Goal: Task Accomplishment & Management: Complete application form

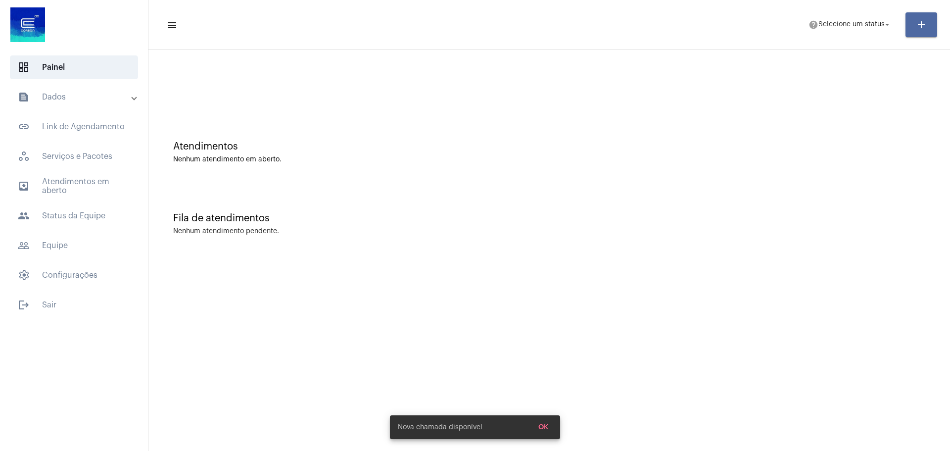
click at [915, 19] on button "add" at bounding box center [922, 24] width 32 height 25
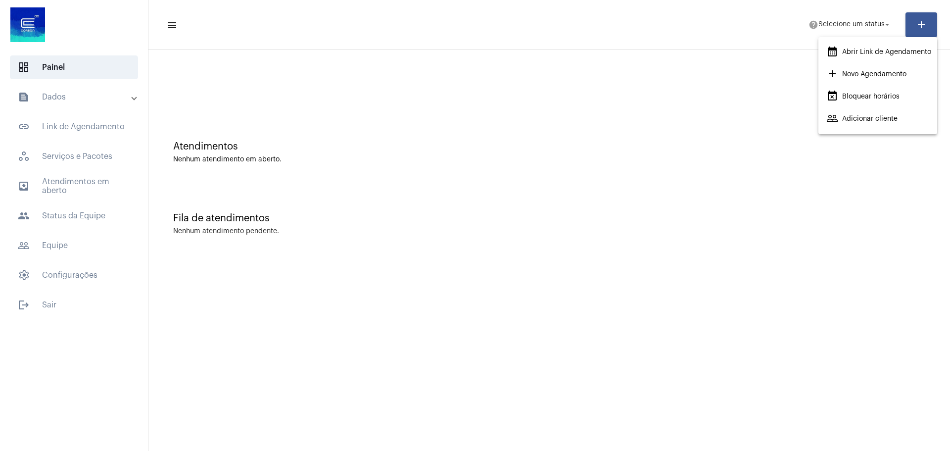
click at [76, 244] on div at bounding box center [475, 225] width 950 height 451
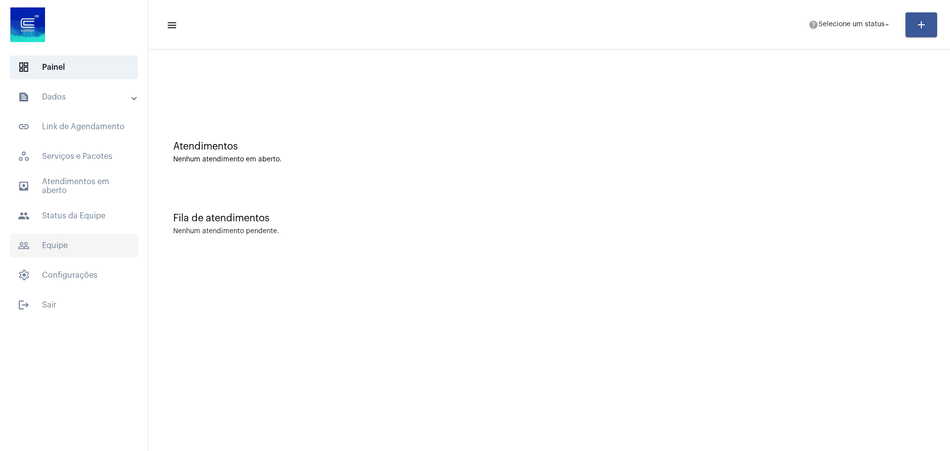
click at [71, 246] on span "people_outline Equipe" at bounding box center [74, 246] width 128 height 24
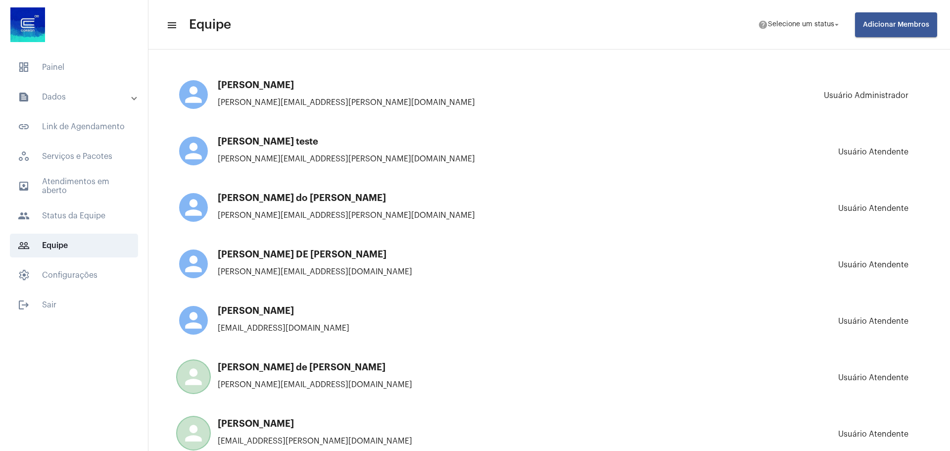
click at [899, 29] on button "Adicionar Membros" at bounding box center [896, 24] width 82 height 25
click at [899, 57] on button "add Novo Membro" at bounding box center [896, 53] width 75 height 25
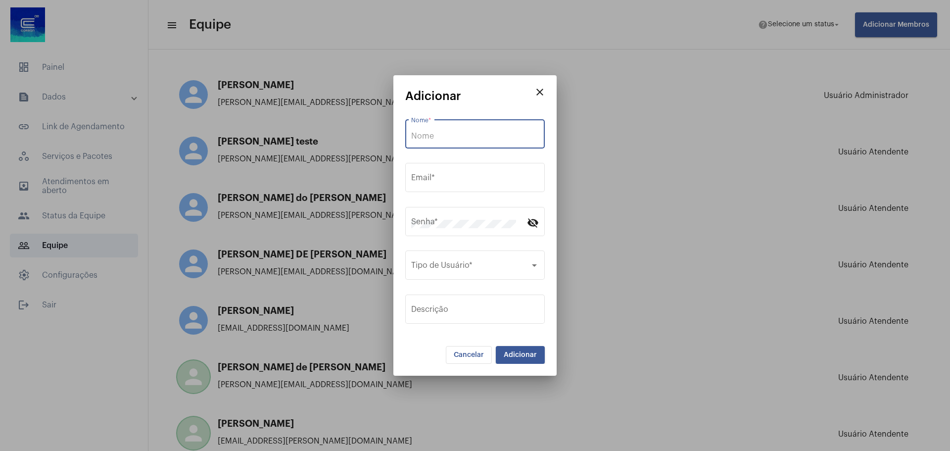
type input "[PERSON_NAME][EMAIL_ADDRESS][PERSON_NAME][DOMAIN_NAME]"
type input "[PERSON_NAME]"
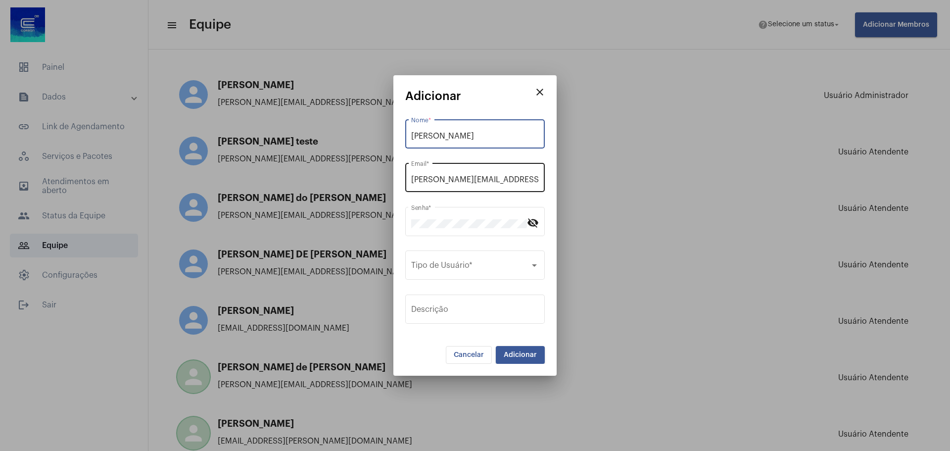
click at [449, 175] on input "[PERSON_NAME][EMAIL_ADDRESS][PERSON_NAME][DOMAIN_NAME]" at bounding box center [475, 179] width 128 height 9
paste input "sofia.[PERSON_NAME]@aeparceiros"
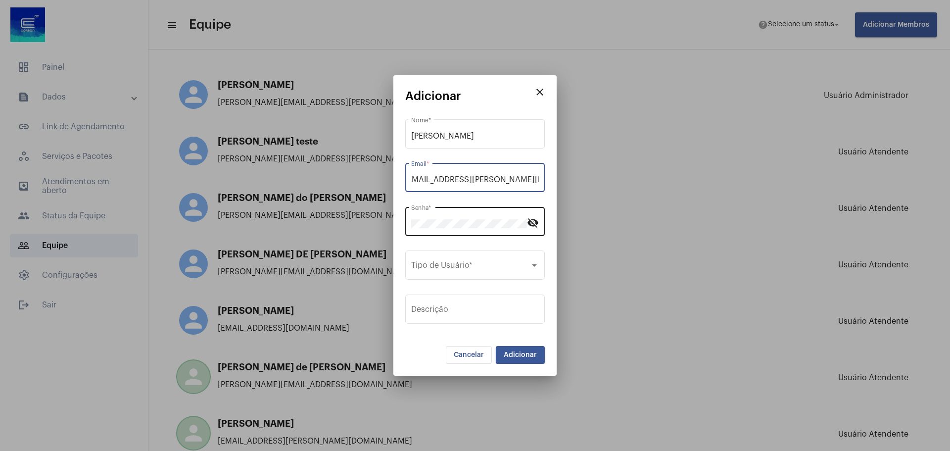
type input "[EMAIL_ADDRESS][PERSON_NAME][DOMAIN_NAME]"
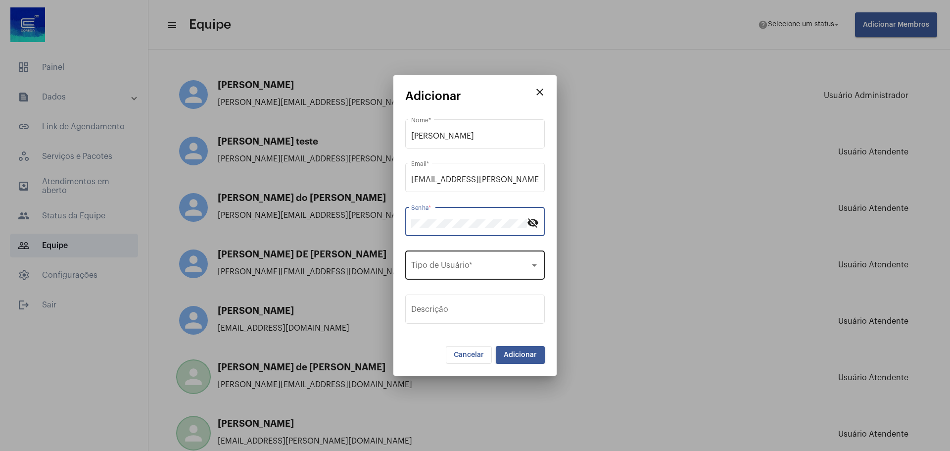
click at [508, 265] on span at bounding box center [470, 267] width 119 height 9
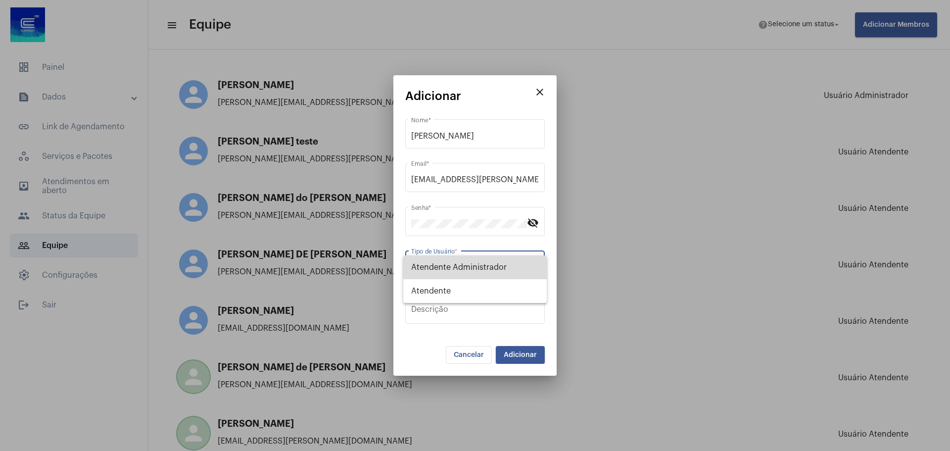
click at [498, 273] on span "Atendente Administrador" at bounding box center [475, 267] width 128 height 24
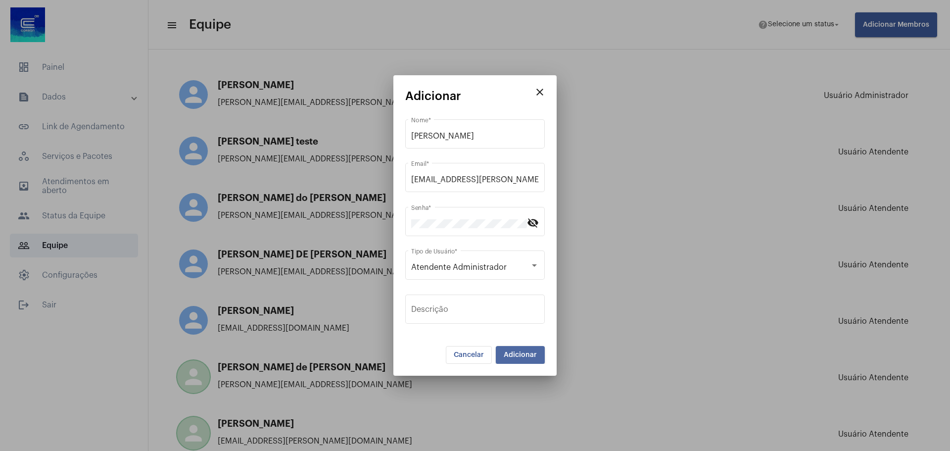
click at [532, 356] on span "Adicionar" at bounding box center [520, 354] width 33 height 7
